Goal: Check status: Check status

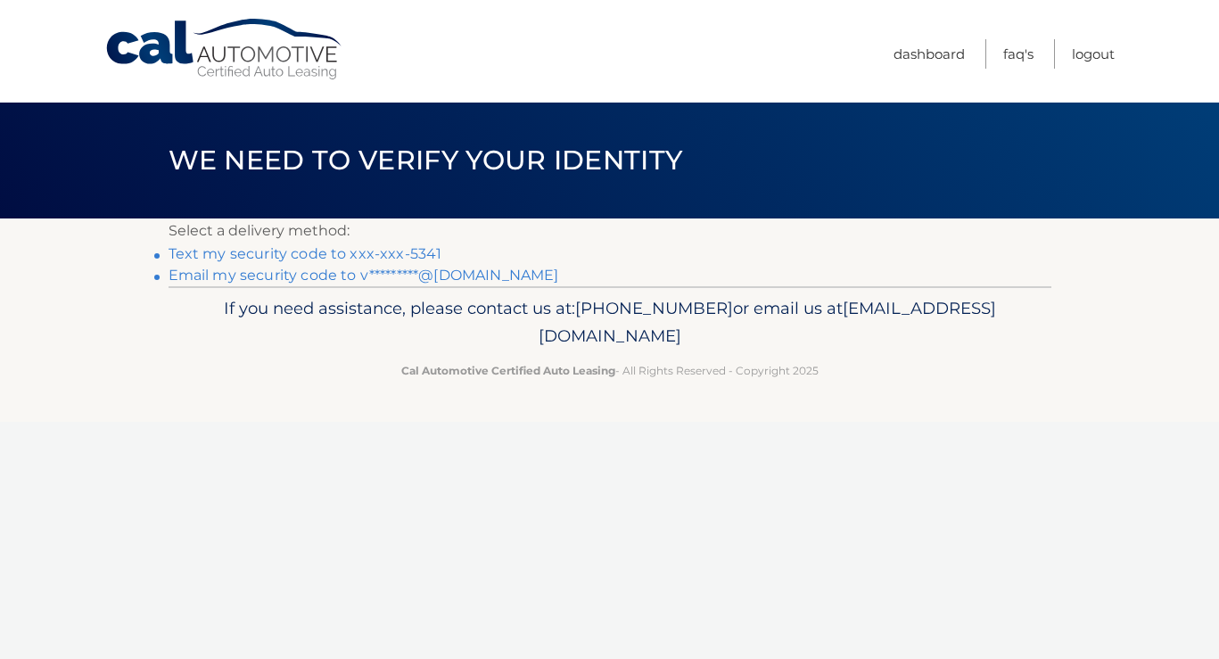
click at [411, 245] on link "Text my security code to xxx-xxx-5341" at bounding box center [305, 253] width 274 height 17
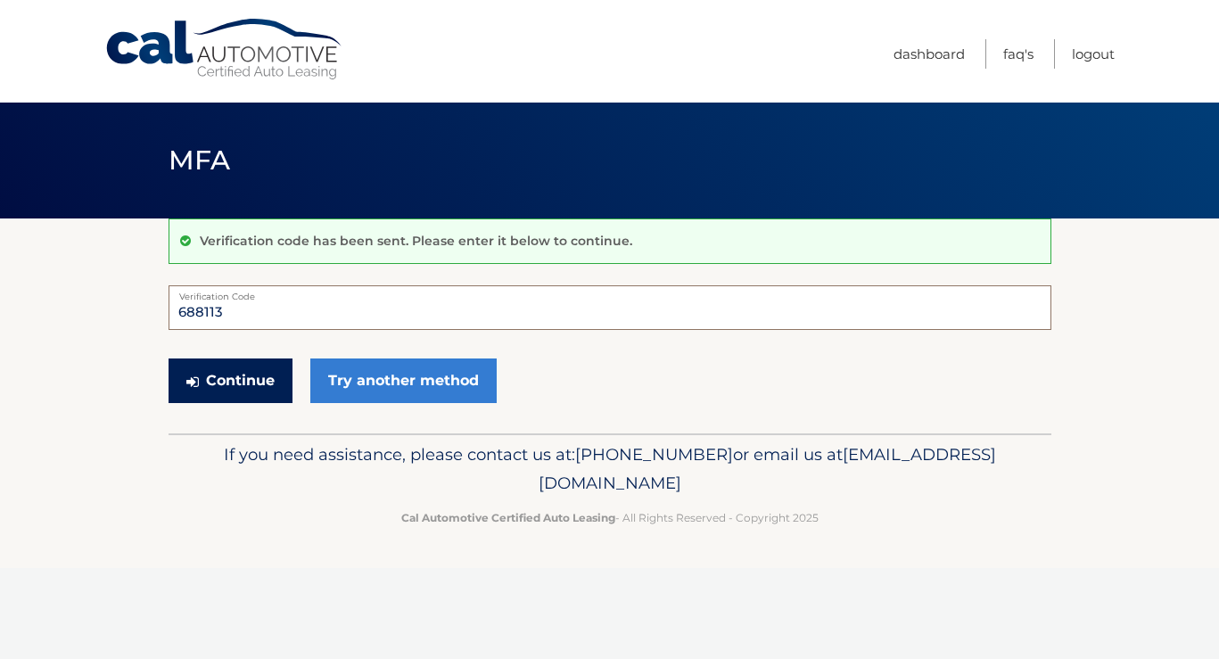
type input "688113"
click at [255, 388] on button "Continue" at bounding box center [230, 380] width 124 height 45
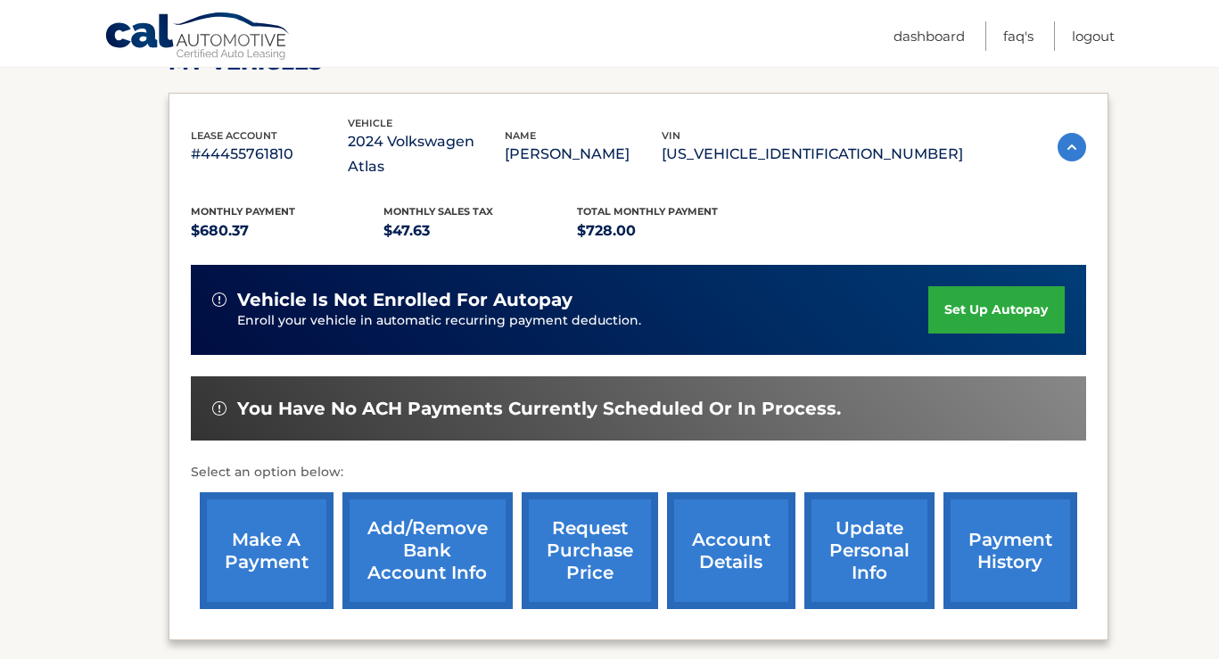
scroll to position [289, 0]
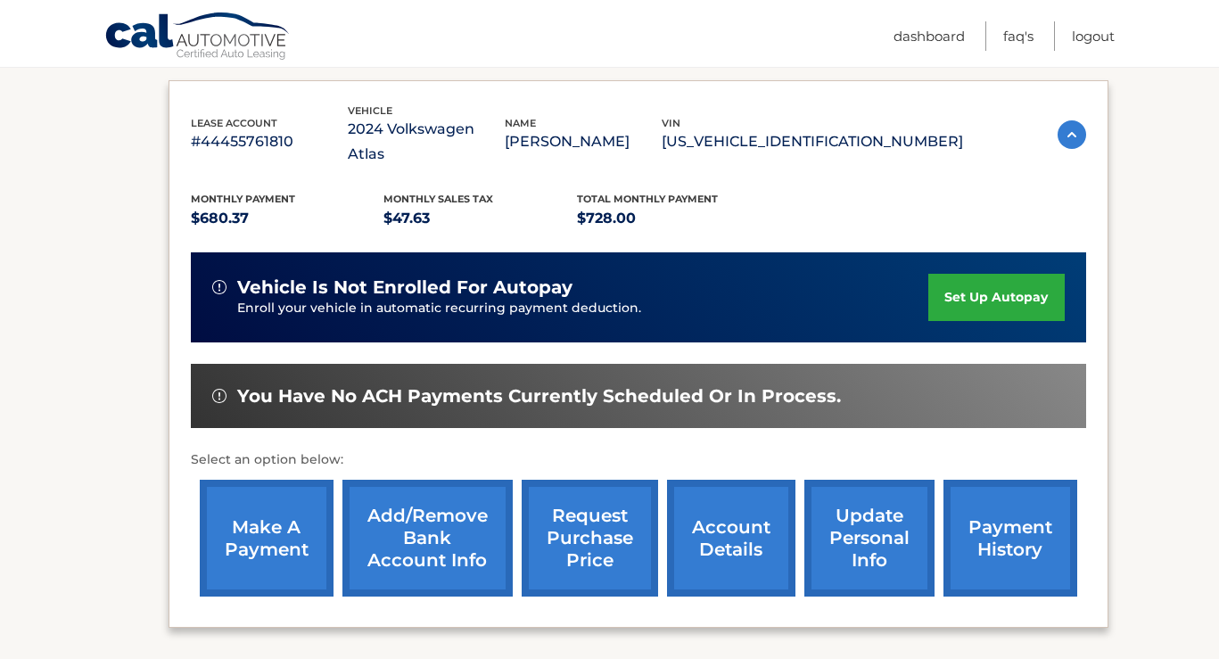
click at [619, 519] on link "request purchase price" at bounding box center [590, 538] width 136 height 117
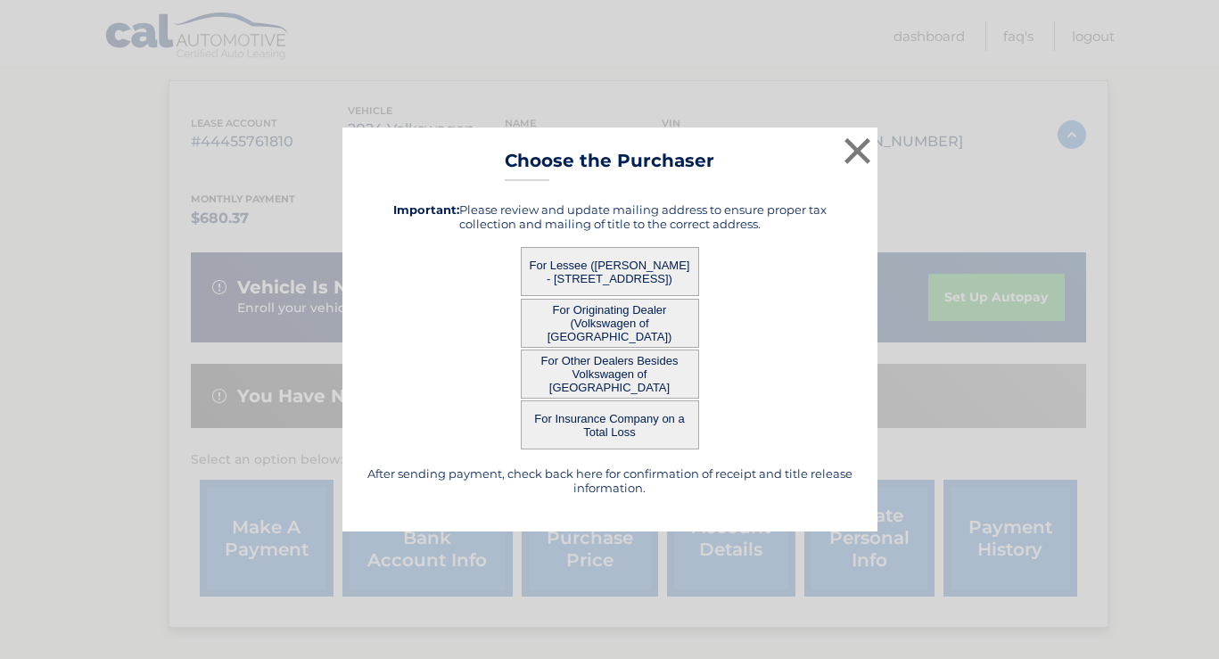
click at [672, 375] on button "For Other Dealers Besides Volkswagen of Pompano Beach" at bounding box center [610, 373] width 178 height 49
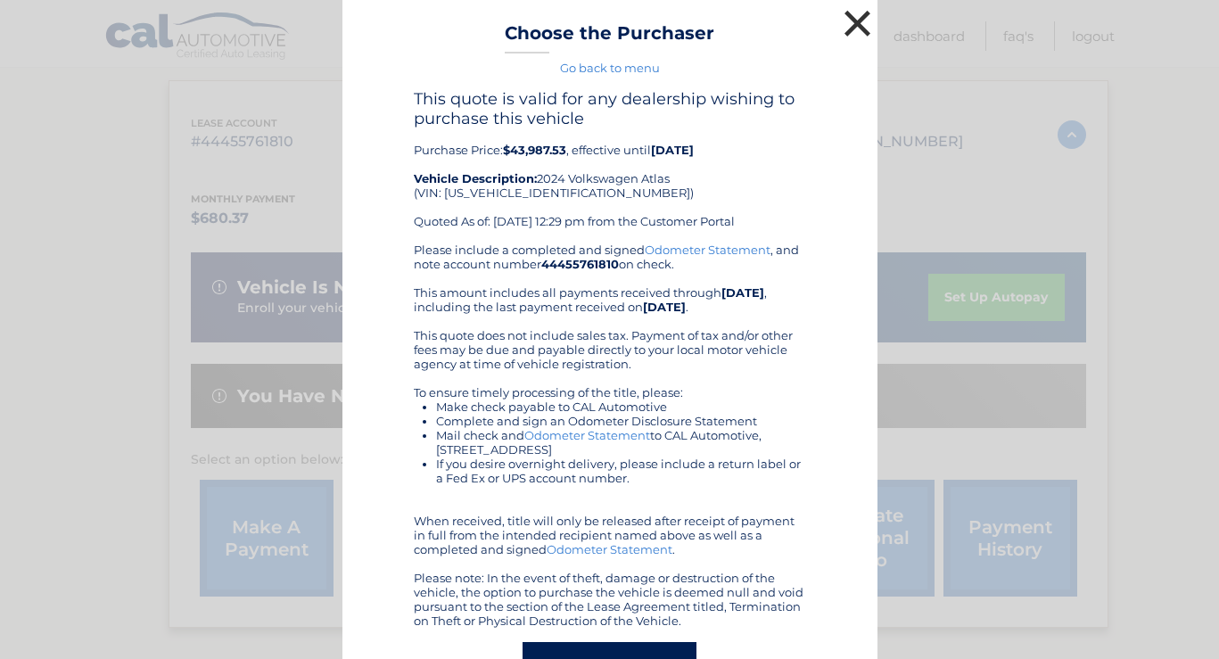
click at [850, 24] on button "×" at bounding box center [858, 23] width 36 height 36
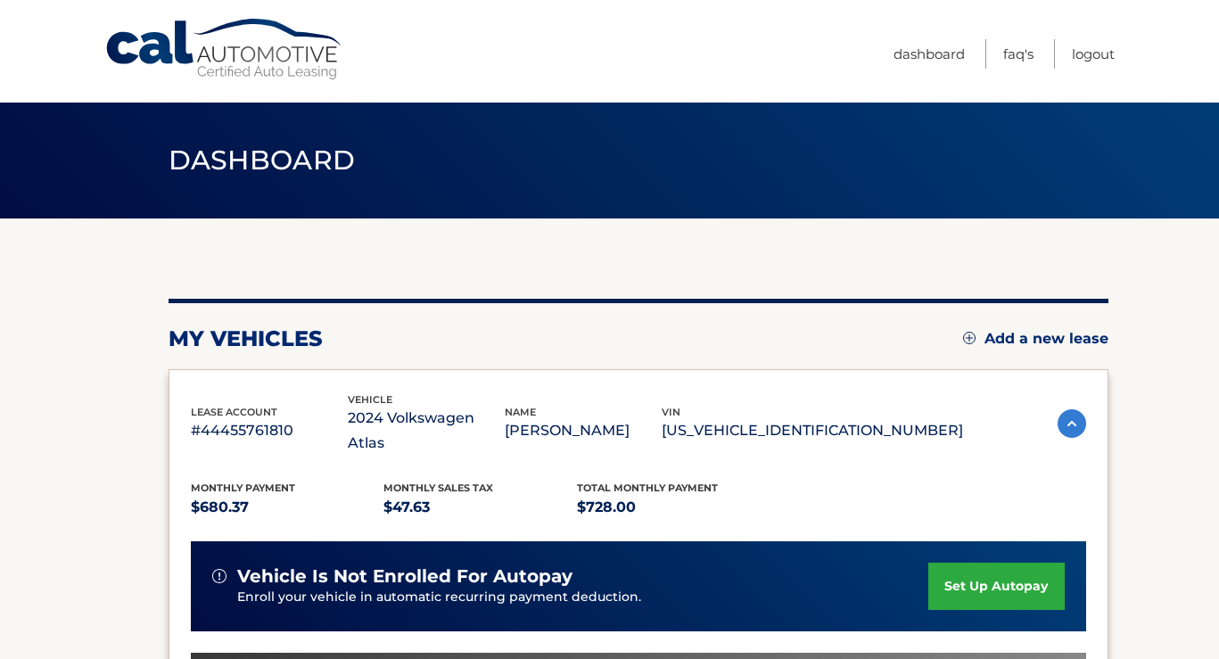
scroll to position [0, 0]
drag, startPoint x: 766, startPoint y: 410, endPoint x: 939, endPoint y: 434, distance: 174.6
click at [939, 434] on div "lease account #44455761810 vehicle 2024 Volkswagen Atlas name VANESSA ALTMAN vi…" at bounding box center [638, 643] width 940 height 548
click at [901, 480] on div "Monthly Payment $680.37 Monthly sales Tax $47.63 Total Monthly Payment $728.00" at bounding box center [577, 500] width 772 height 40
drag, startPoint x: 926, startPoint y: 413, endPoint x: 767, endPoint y: 420, distance: 159.7
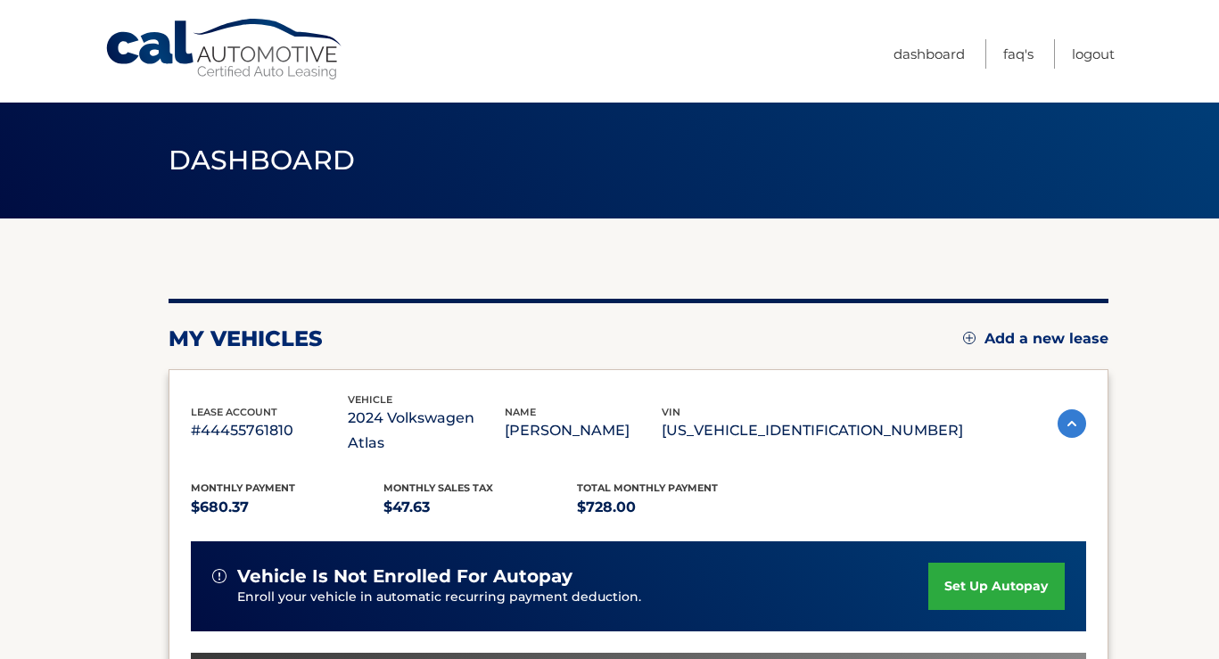
click at [767, 420] on p "1V2JR2CA2RC604198" at bounding box center [812, 430] width 301 height 25
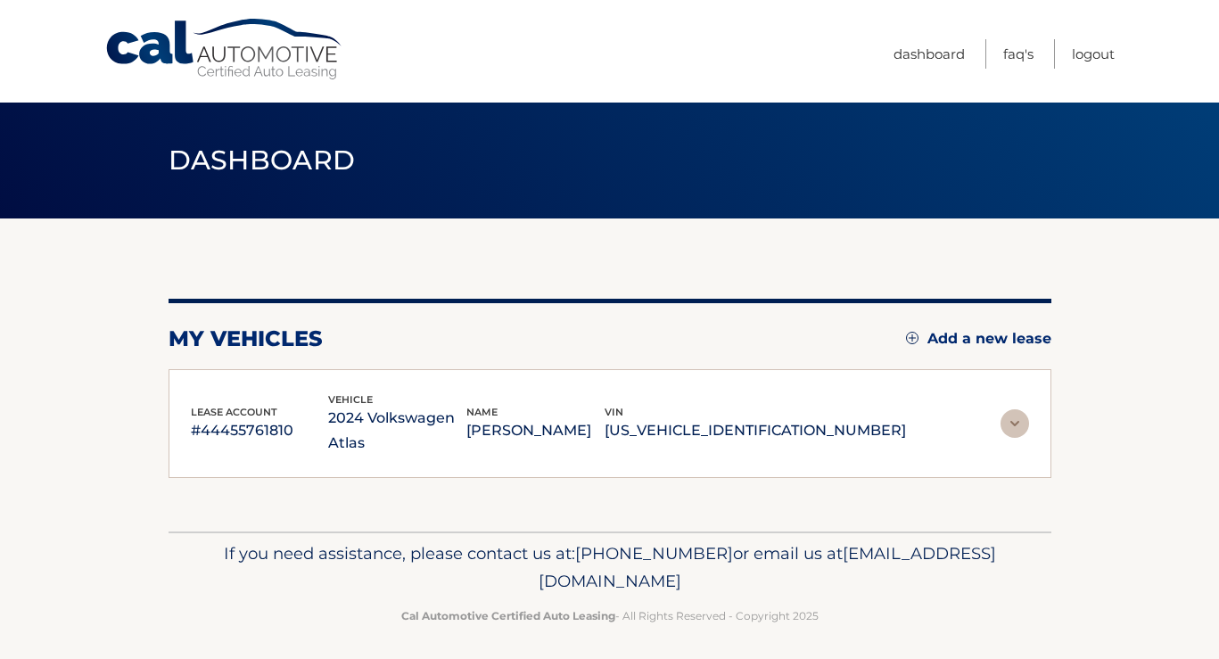
copy p "1V2JR2CA2RC604198"
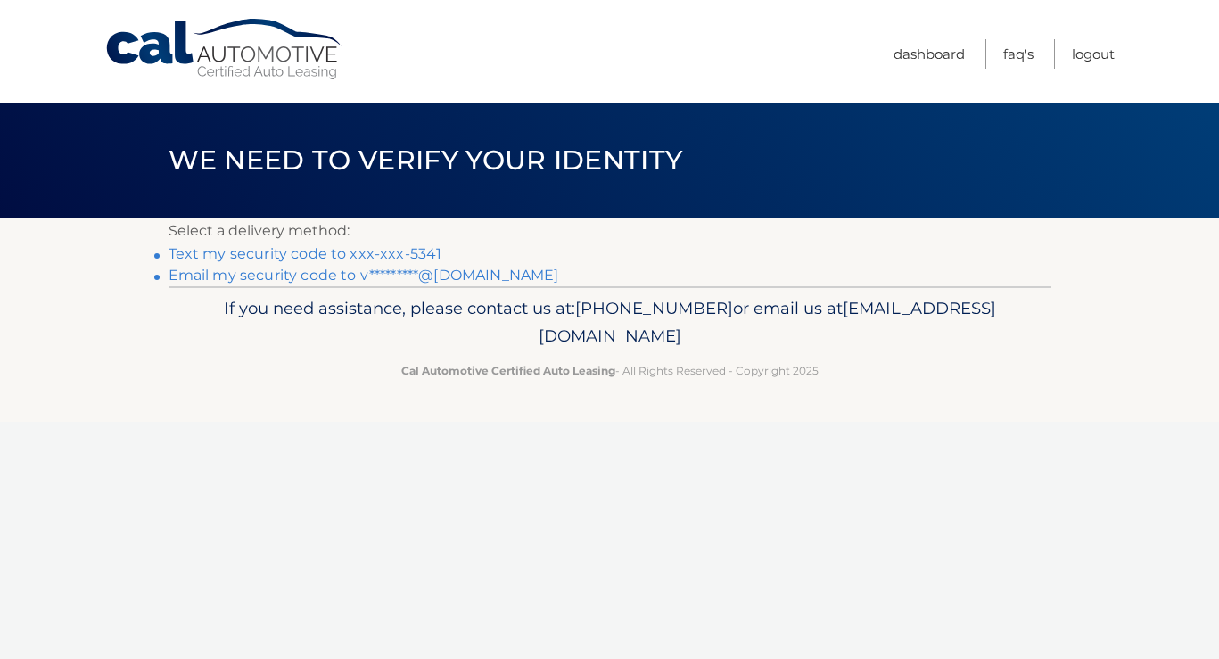
click at [324, 399] on footer "If you need assistance, please contact us at: [PHONE_NUMBER] or email us at [EM…" at bounding box center [609, 354] width 1219 height 136
click at [1095, 53] on link "Logout" at bounding box center [1093, 53] width 43 height 29
